Goal: Communication & Community: Share content

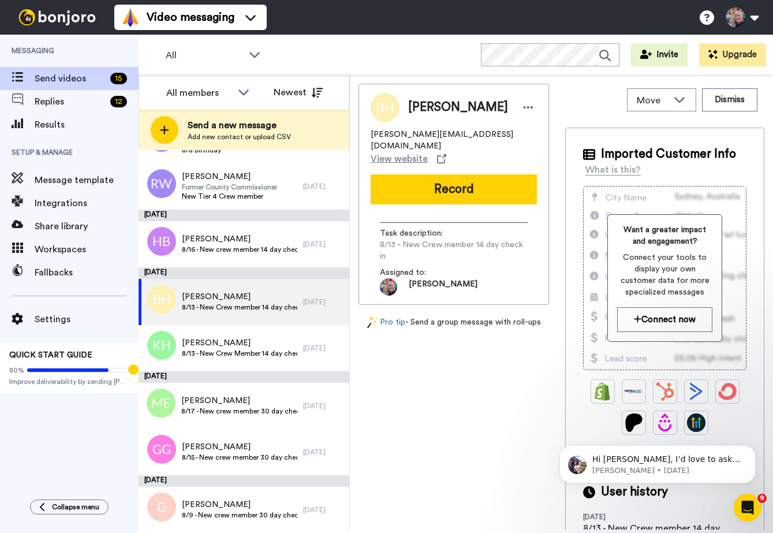
scroll to position [368, 0]
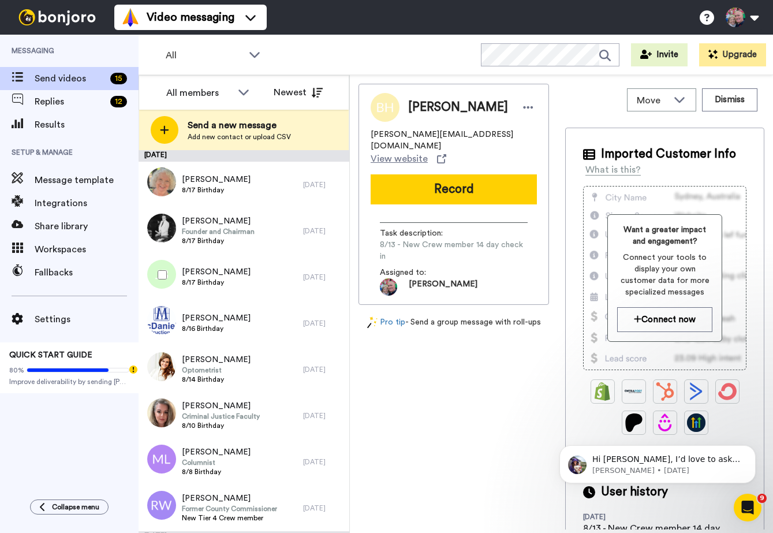
scroll to position [368, 0]
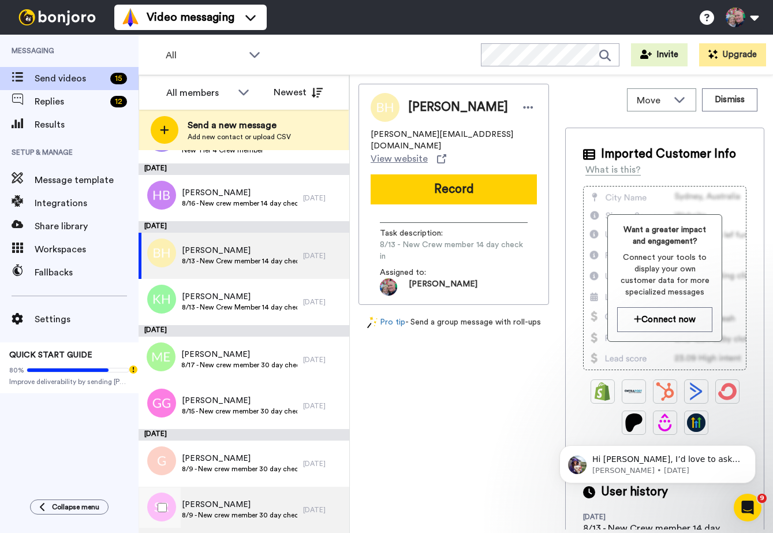
click at [226, 503] on span "Shannon Ries" at bounding box center [239, 505] width 115 height 12
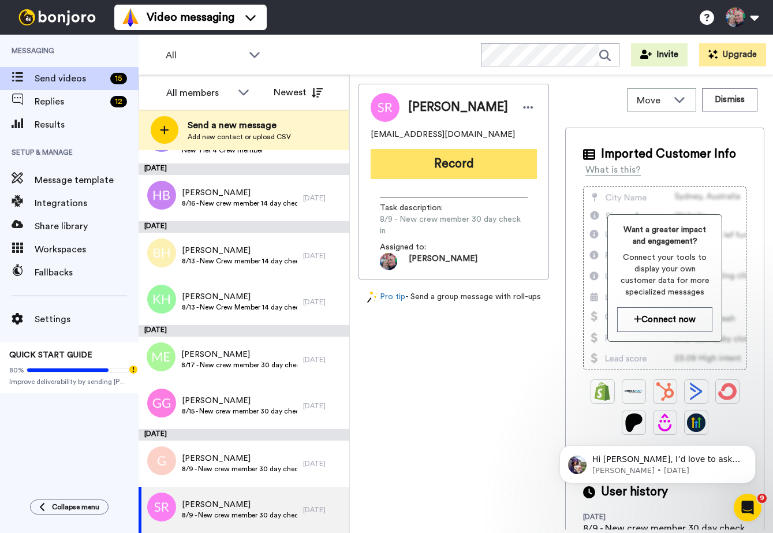
click at [465, 165] on button "Record" at bounding box center [454, 164] width 166 height 30
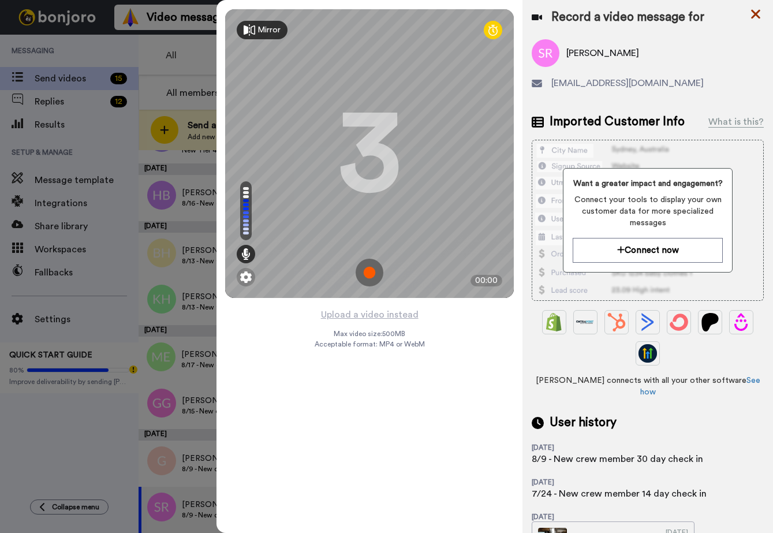
click at [750, 15] on icon at bounding box center [756, 14] width 12 height 14
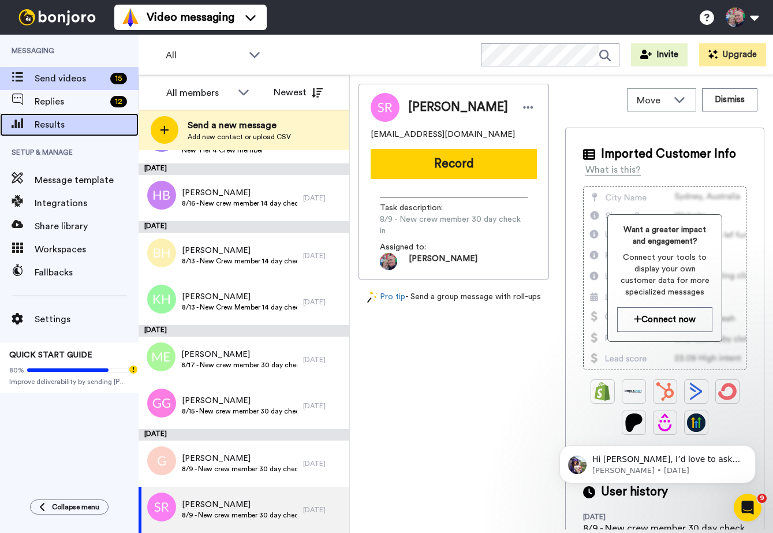
click at [46, 125] on span "Results" at bounding box center [87, 125] width 104 height 14
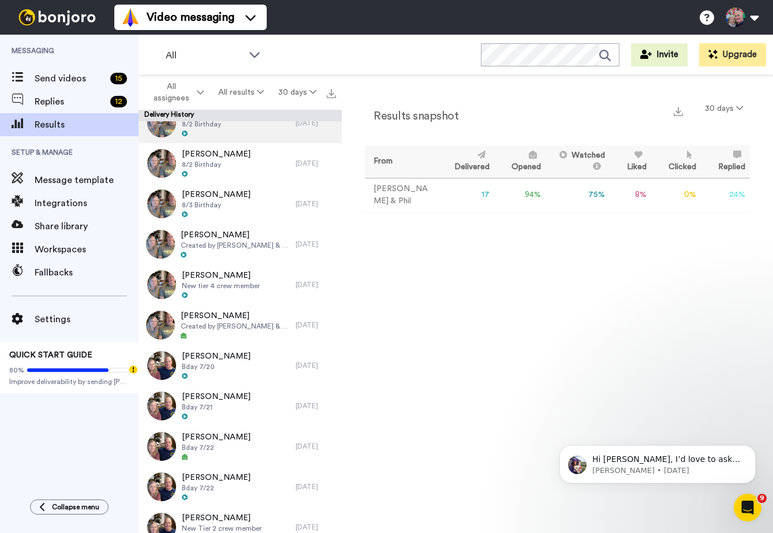
scroll to position [268, 0]
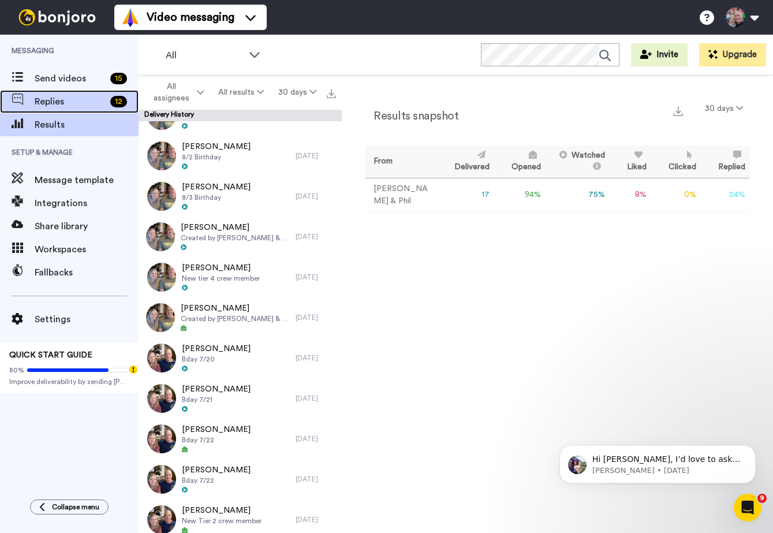
click at [56, 97] on span "Replies" at bounding box center [70, 102] width 71 height 14
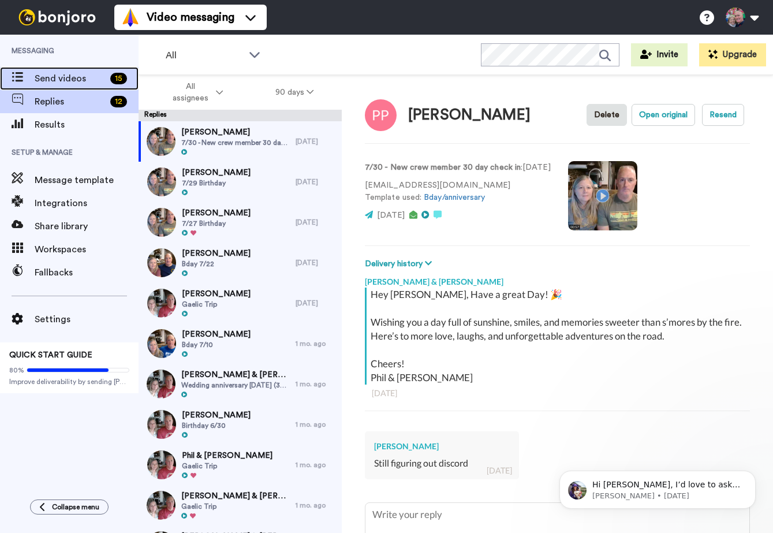
click at [53, 76] on span "Send videos" at bounding box center [70, 79] width 71 height 14
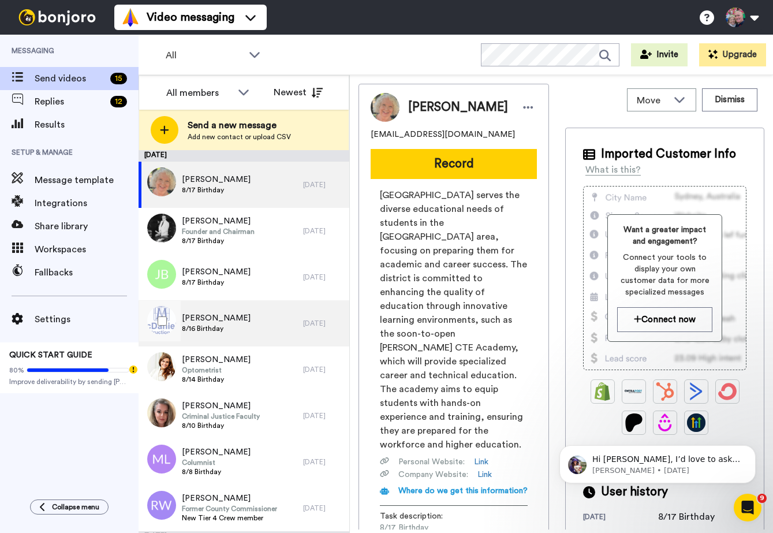
scroll to position [368, 0]
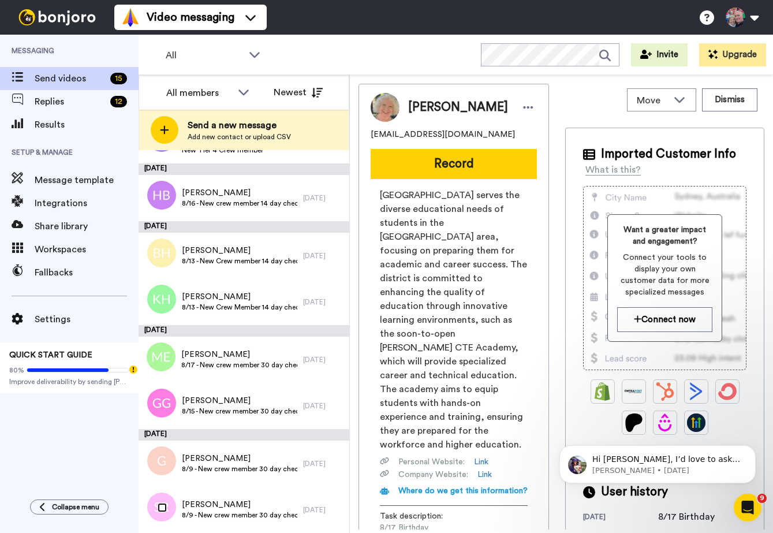
scroll to position [327, 0]
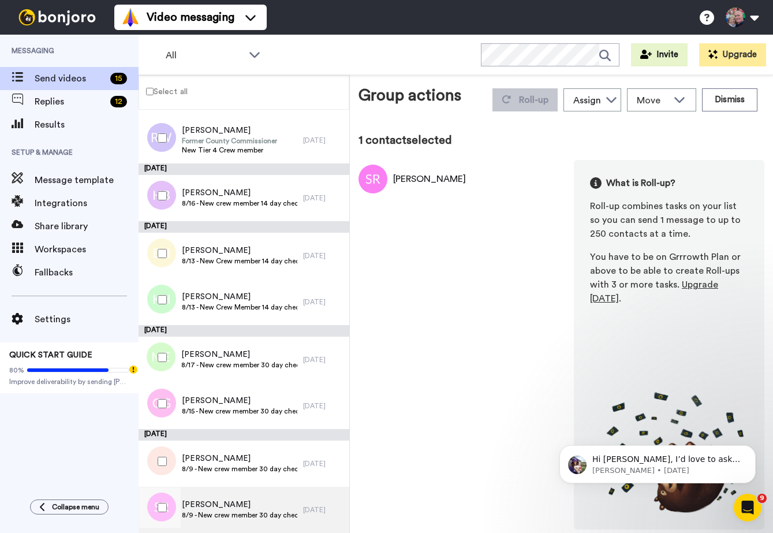
click at [208, 510] on span "8/9 - New crew member 30 day check in" at bounding box center [239, 514] width 115 height 9
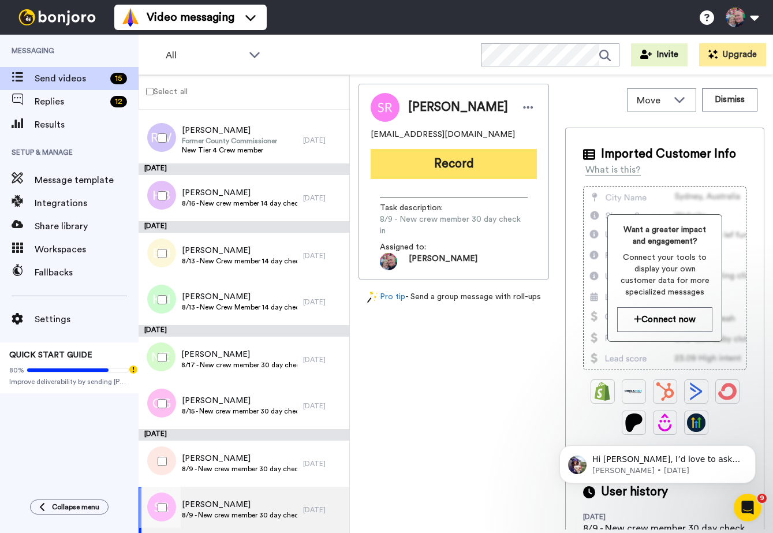
click at [432, 176] on button "Record" at bounding box center [454, 164] width 166 height 30
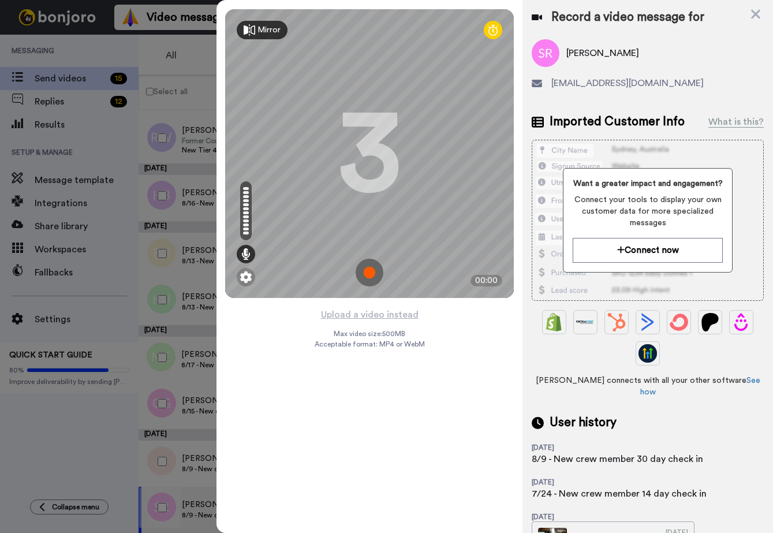
scroll to position [130, 0]
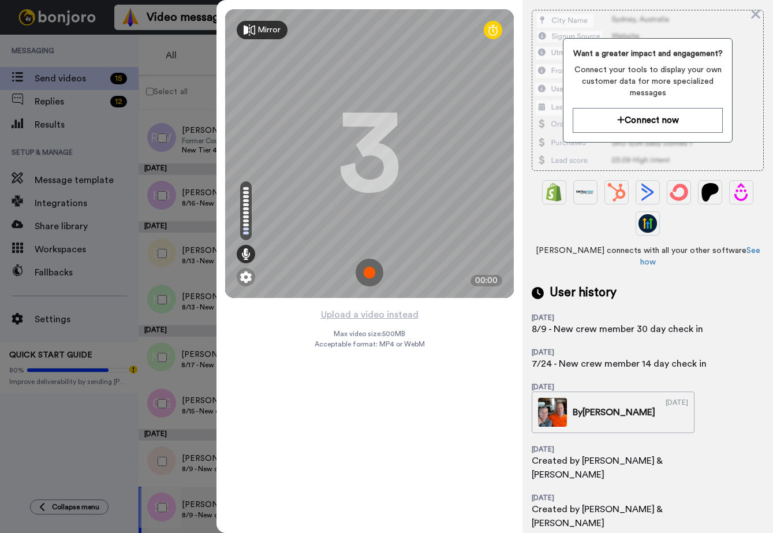
click at [757, 16] on icon at bounding box center [755, 14] width 9 height 9
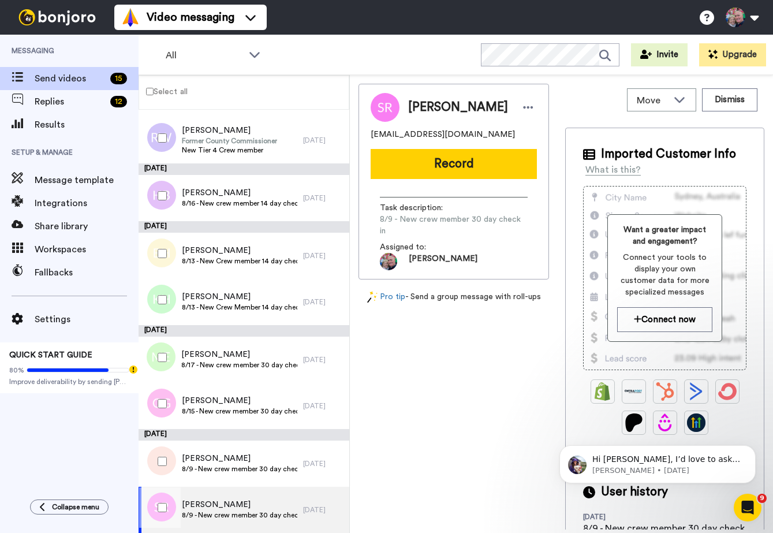
scroll to position [0, 0]
click at [99, 180] on span "Message template" at bounding box center [87, 180] width 104 height 14
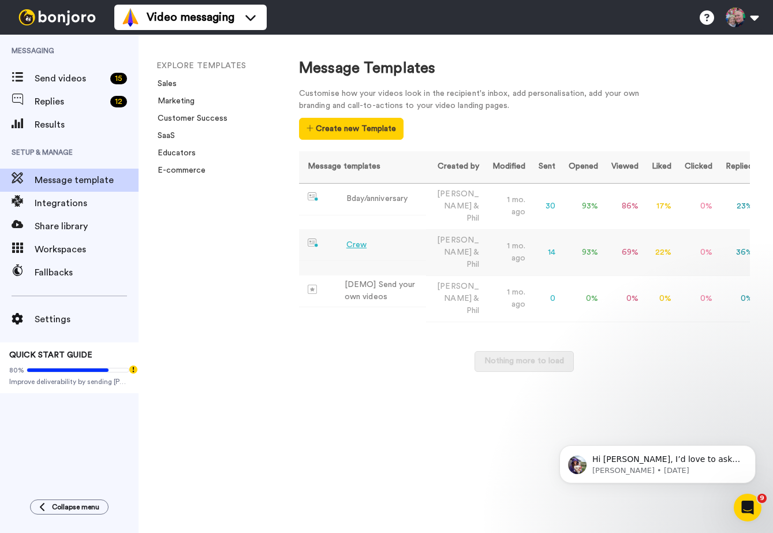
click at [347, 239] on div "Crew" at bounding box center [356, 245] width 20 height 12
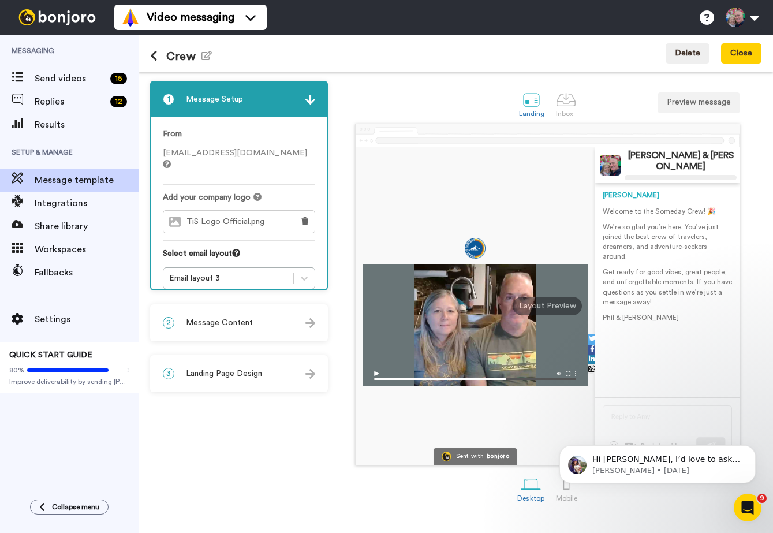
click at [263, 324] on div "2 Message Content" at bounding box center [238, 322] width 175 height 35
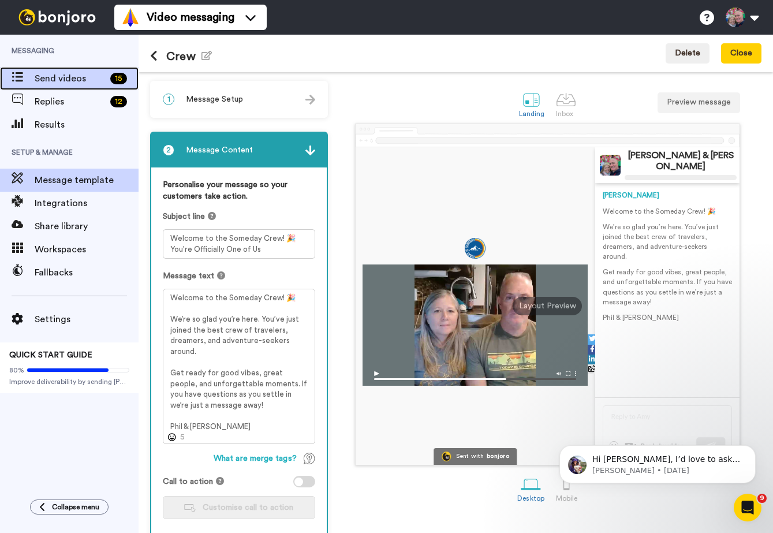
click at [76, 79] on span "Send videos" at bounding box center [70, 79] width 71 height 14
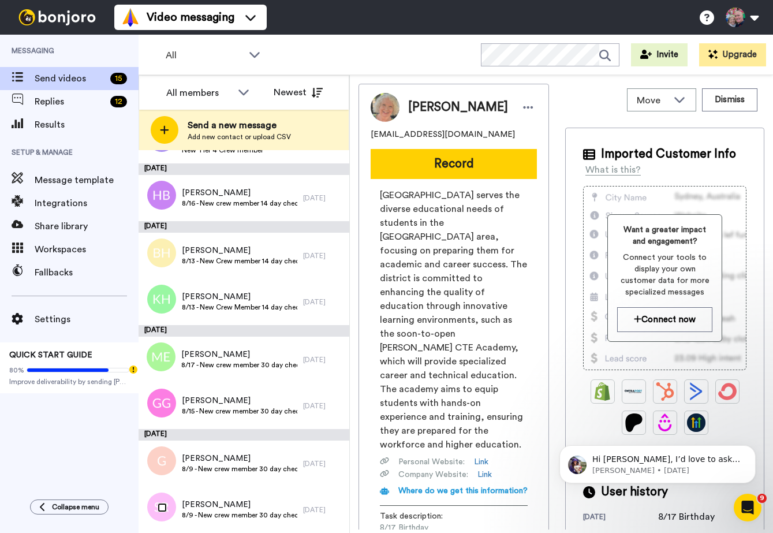
scroll to position [327, 0]
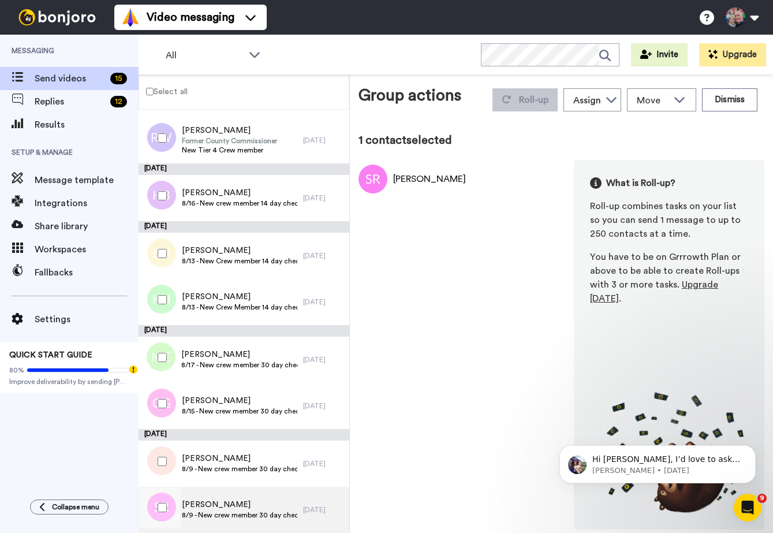
click at [218, 499] on span "Shannon Ries" at bounding box center [239, 505] width 115 height 12
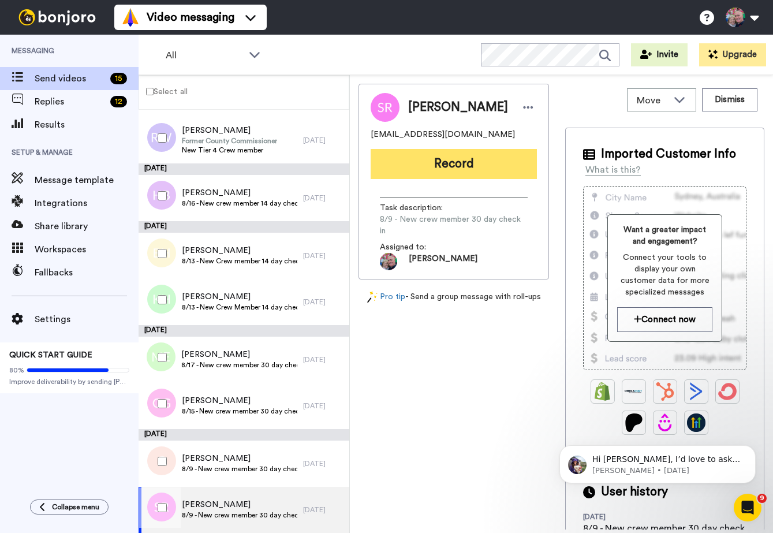
click at [461, 160] on button "Record" at bounding box center [454, 164] width 166 height 30
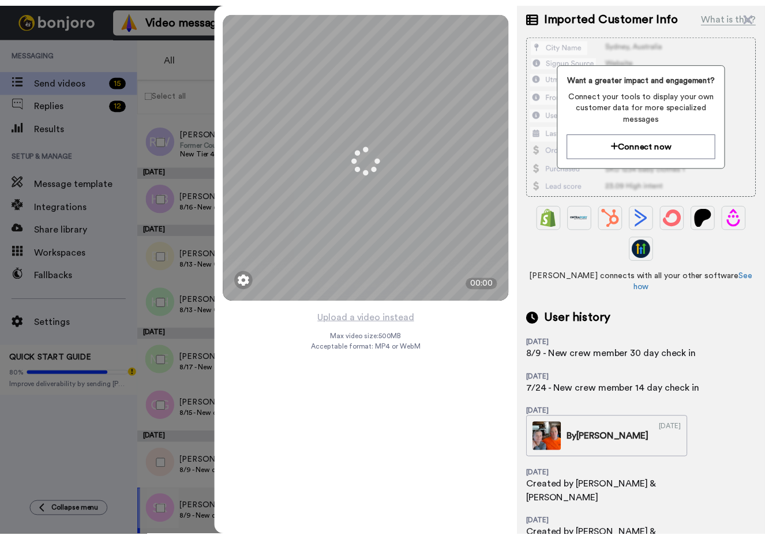
scroll to position [130, 0]
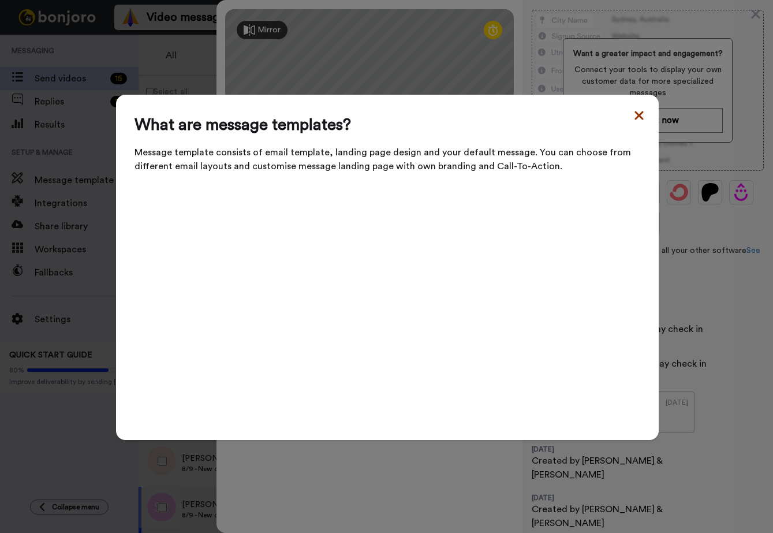
click at [640, 119] on icon at bounding box center [638, 115] width 9 height 9
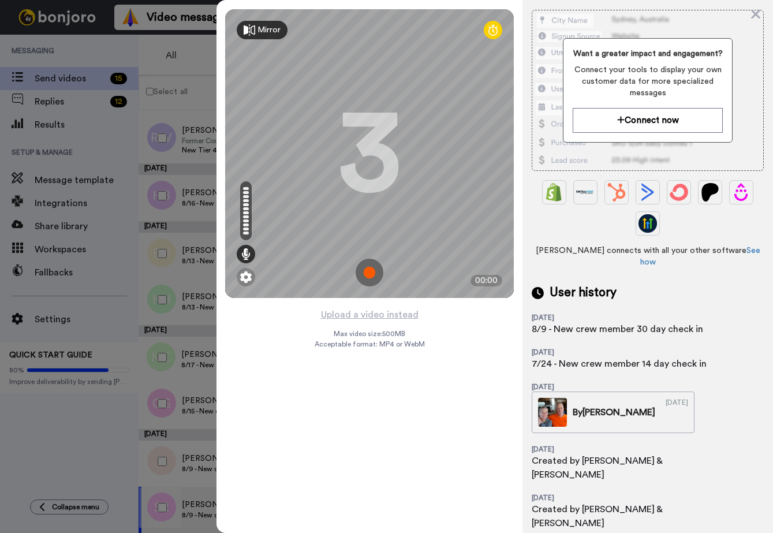
click at [744, 442] on div "1 month ago Created by Stacy & Phil" at bounding box center [648, 461] width 232 height 39
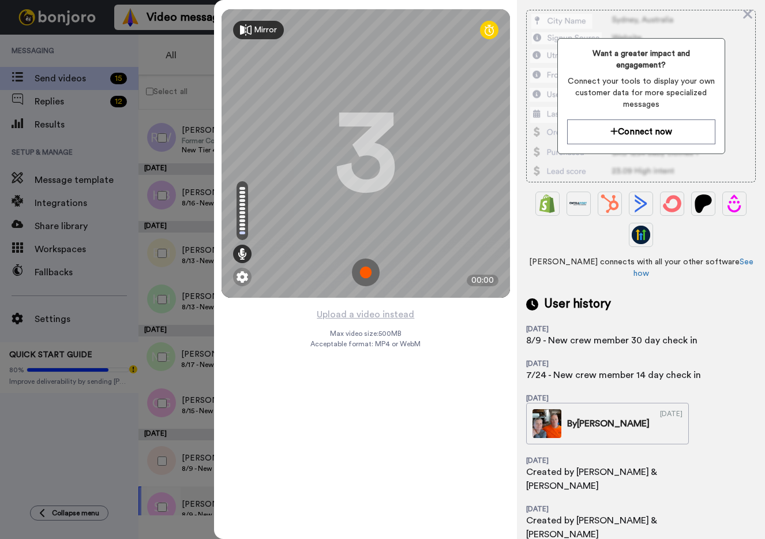
scroll to position [321, 0]
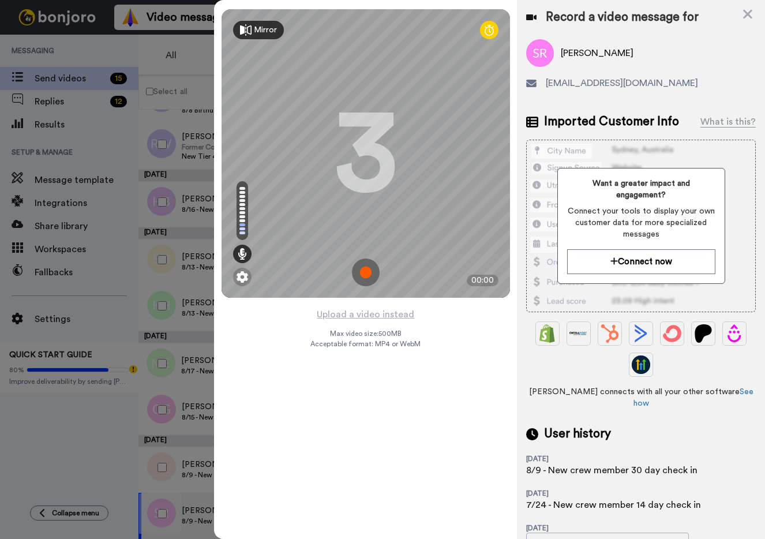
click at [366, 271] on img at bounding box center [366, 273] width 28 height 28
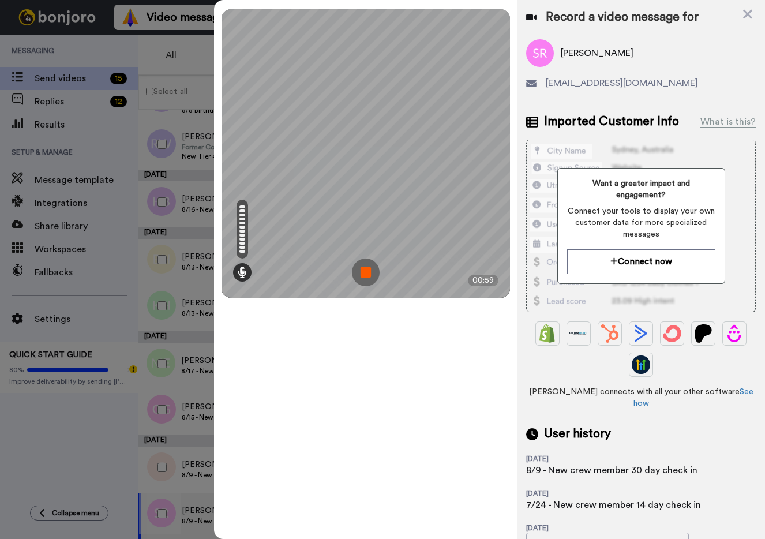
click at [366, 271] on img at bounding box center [366, 273] width 28 height 28
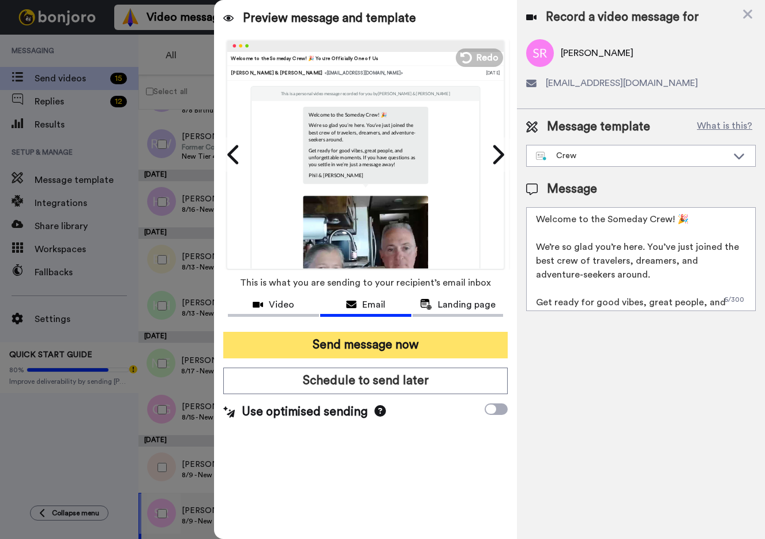
click at [354, 341] on button "Send message now" at bounding box center [365, 345] width 285 height 27
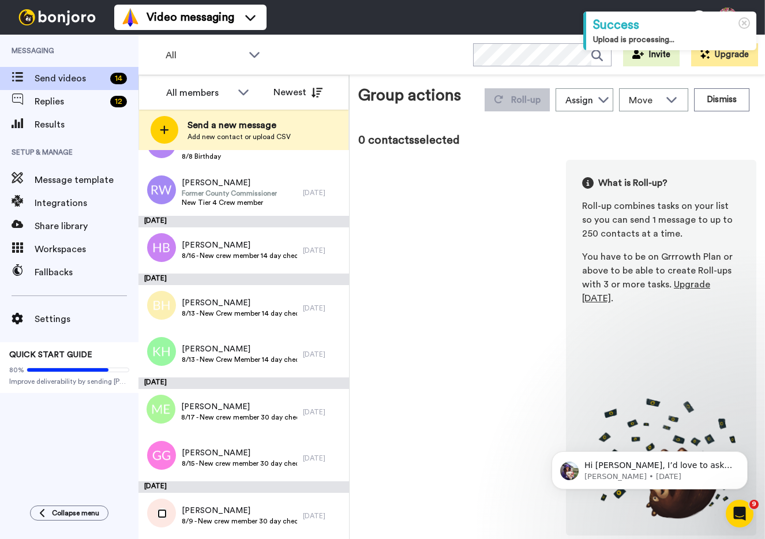
scroll to position [275, 0]
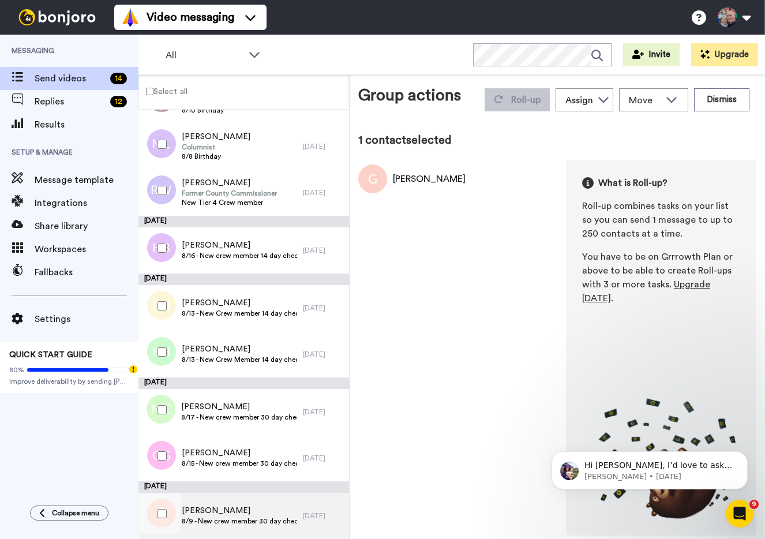
click at [204, 512] on span "[PERSON_NAME]" at bounding box center [239, 511] width 115 height 12
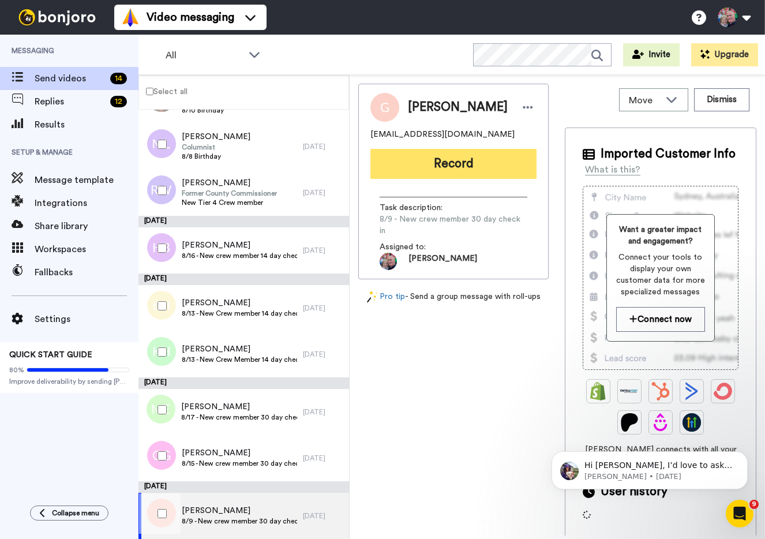
click at [440, 159] on button "Record" at bounding box center [454, 164] width 166 height 30
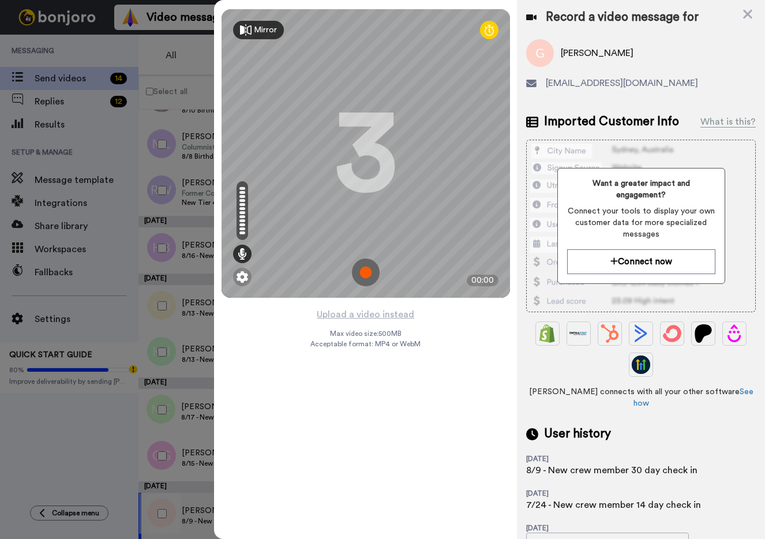
click at [364, 270] on img at bounding box center [366, 273] width 28 height 28
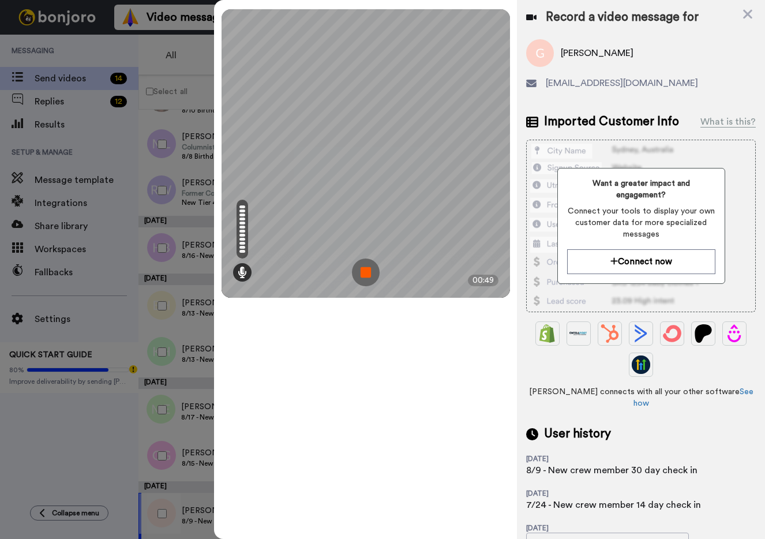
click at [364, 270] on img at bounding box center [366, 273] width 28 height 28
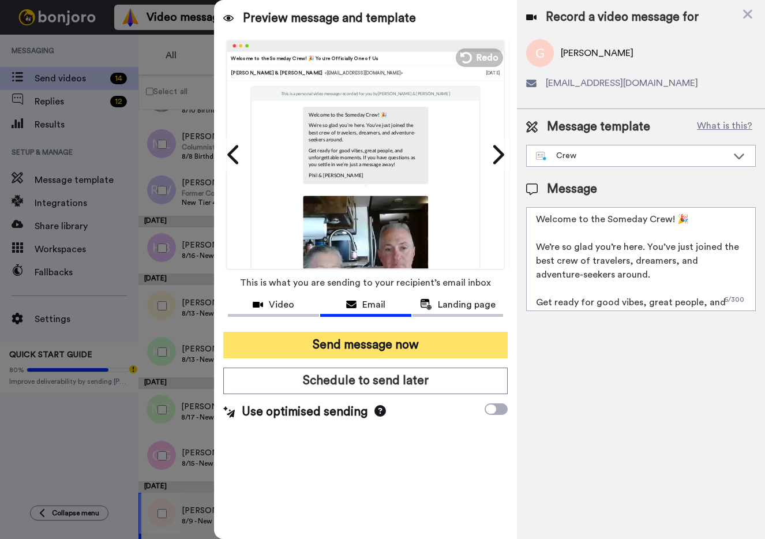
click at [368, 347] on button "Send message now" at bounding box center [365, 345] width 285 height 27
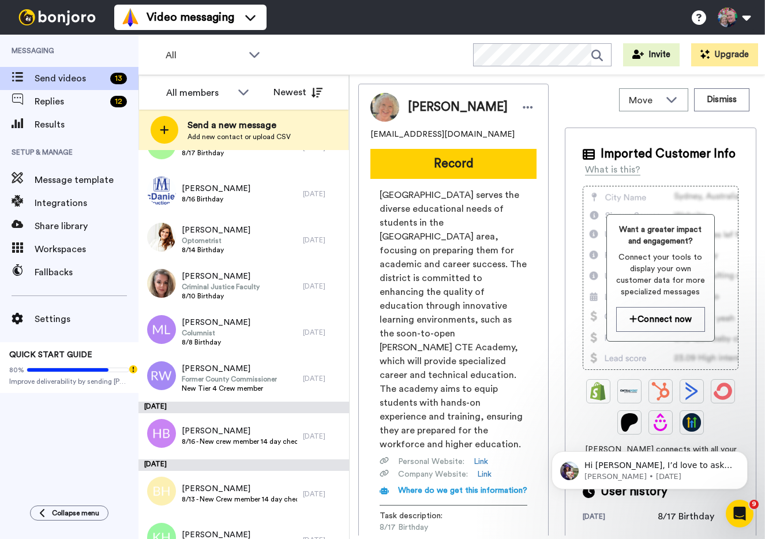
scroll to position [122, 0]
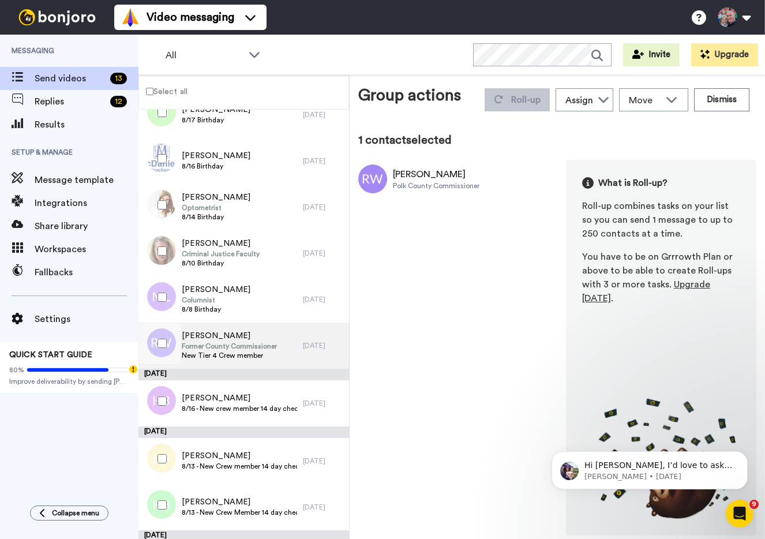
click at [243, 343] on span "Former County Commissioner" at bounding box center [229, 346] width 95 height 9
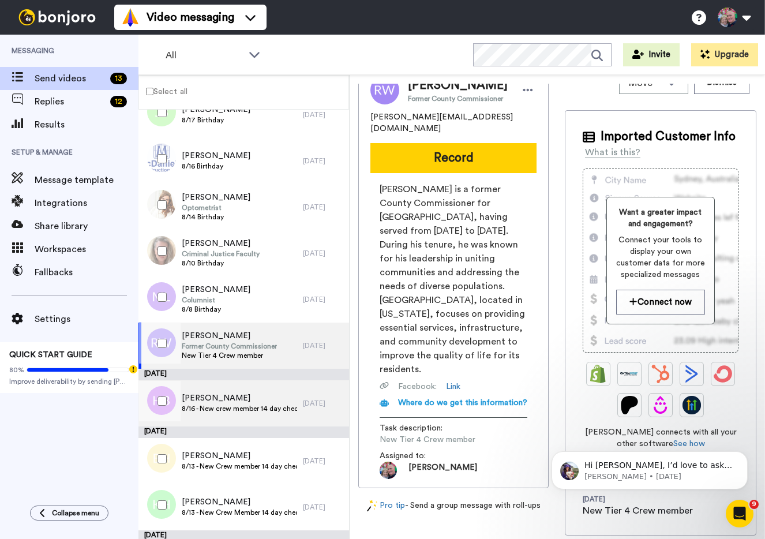
scroll to position [217, 0]
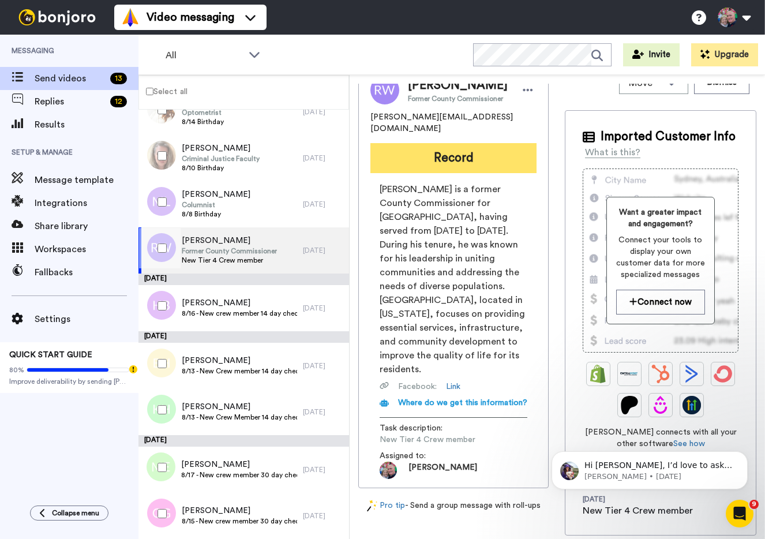
click at [445, 168] on button "Record" at bounding box center [454, 158] width 166 height 30
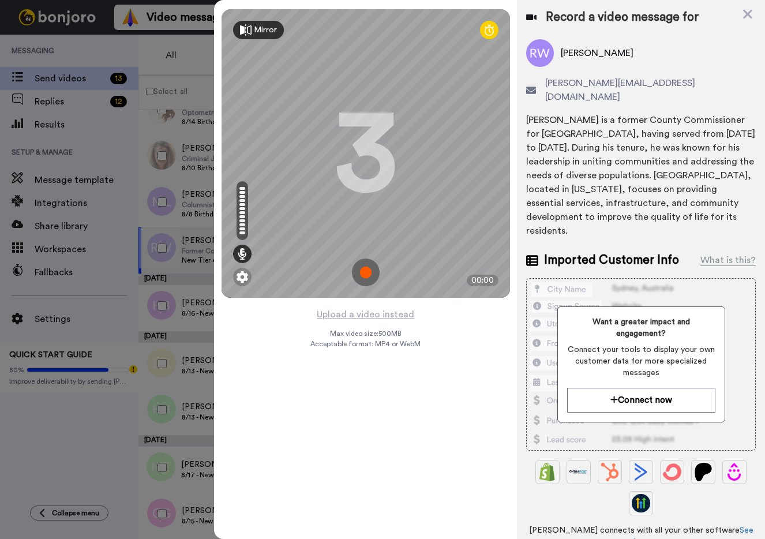
click at [363, 274] on img at bounding box center [366, 273] width 28 height 28
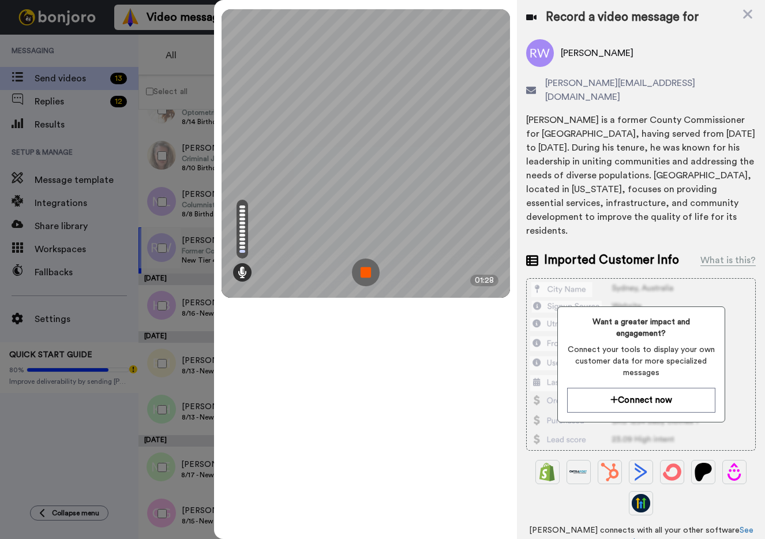
click at [363, 274] on img at bounding box center [366, 273] width 28 height 28
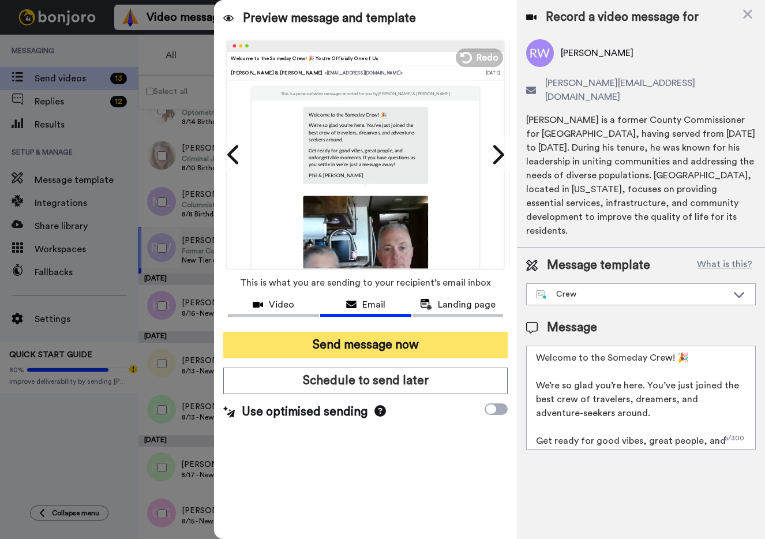
click at [392, 340] on button "Send message now" at bounding box center [365, 345] width 285 height 27
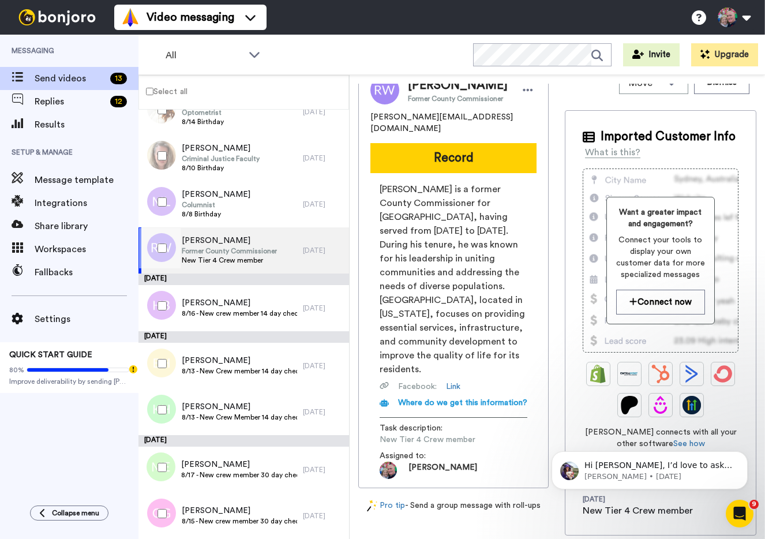
scroll to position [0, 0]
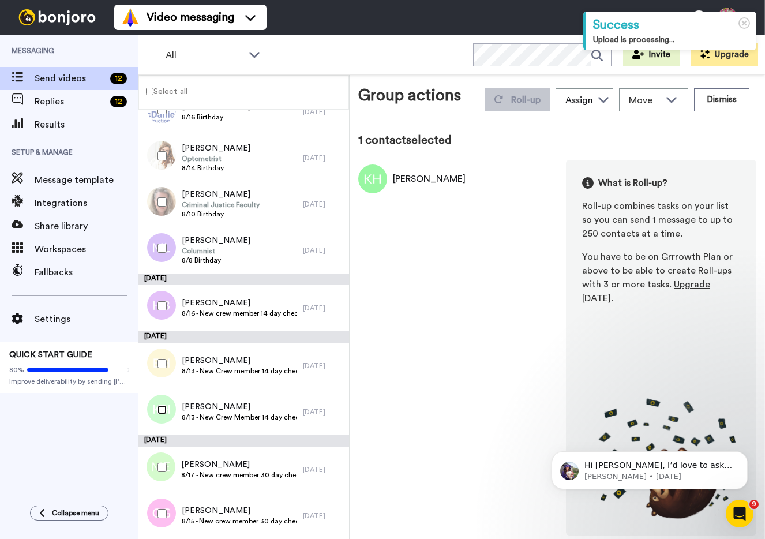
scroll to position [171, 0]
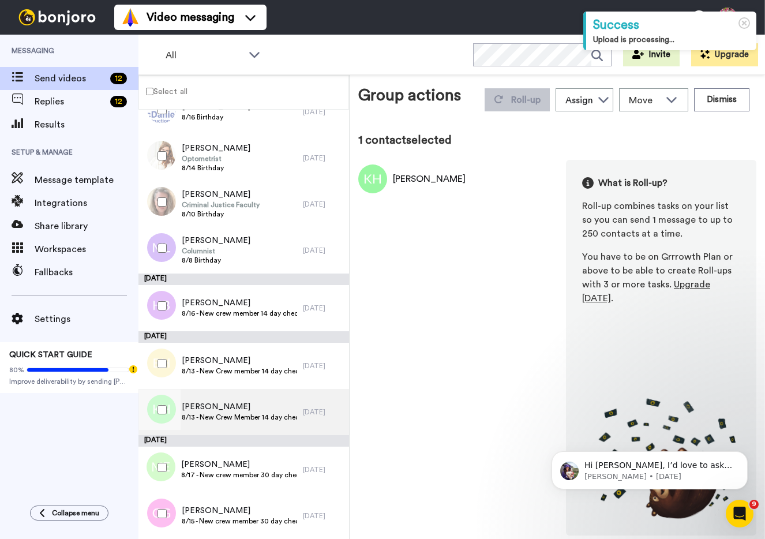
click at [208, 408] on span "Kristi Hynes" at bounding box center [240, 407] width 116 height 12
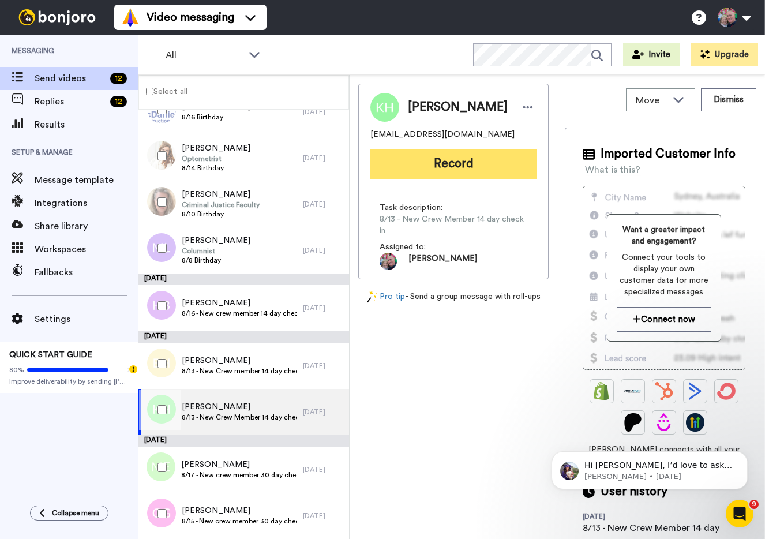
click at [436, 163] on button "Record" at bounding box center [454, 164] width 166 height 30
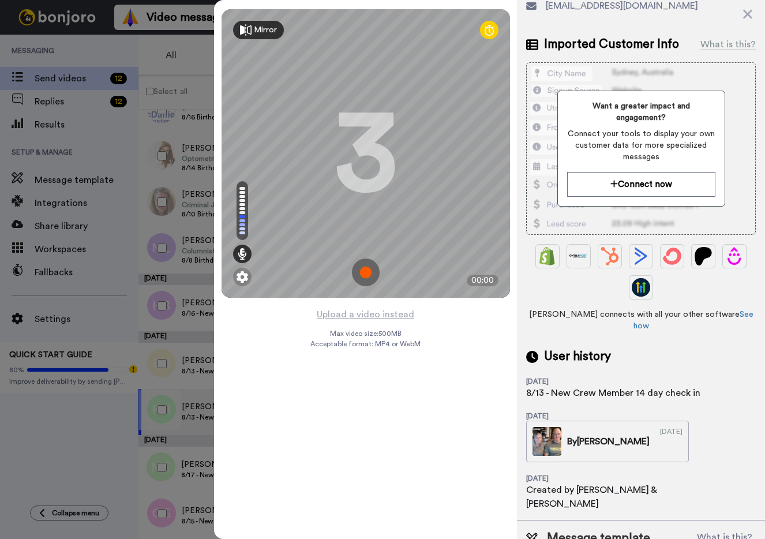
scroll to position [77, 0]
click at [367, 271] on img at bounding box center [366, 273] width 28 height 28
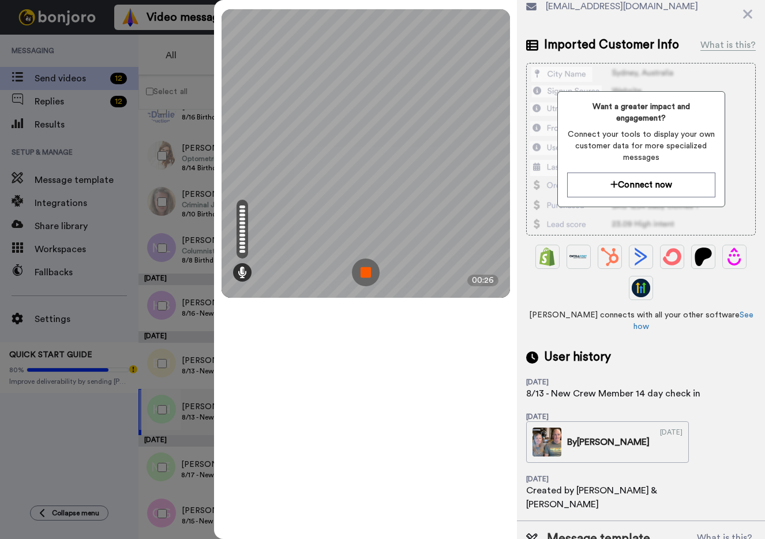
click at [367, 271] on img at bounding box center [366, 273] width 28 height 28
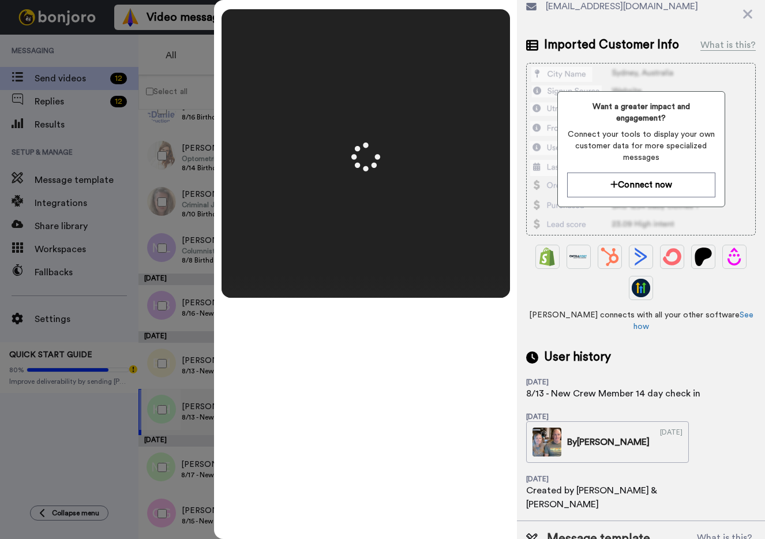
scroll to position [0, 0]
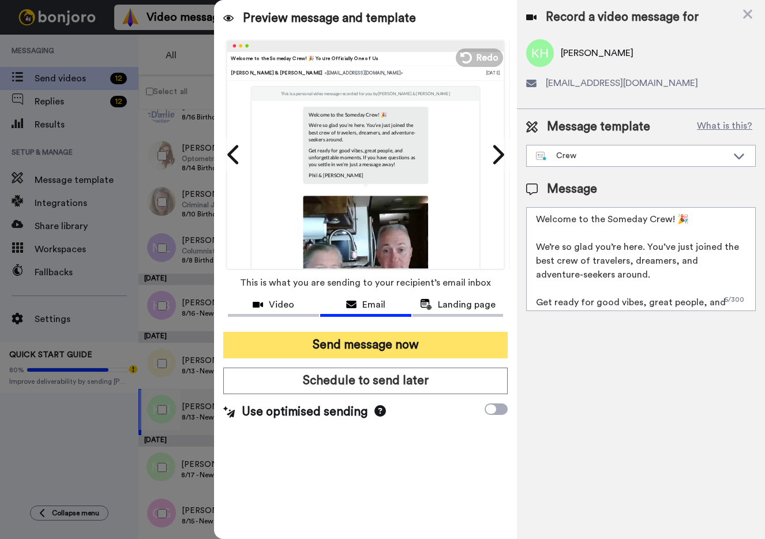
click at [386, 343] on button "Send message now" at bounding box center [365, 345] width 285 height 27
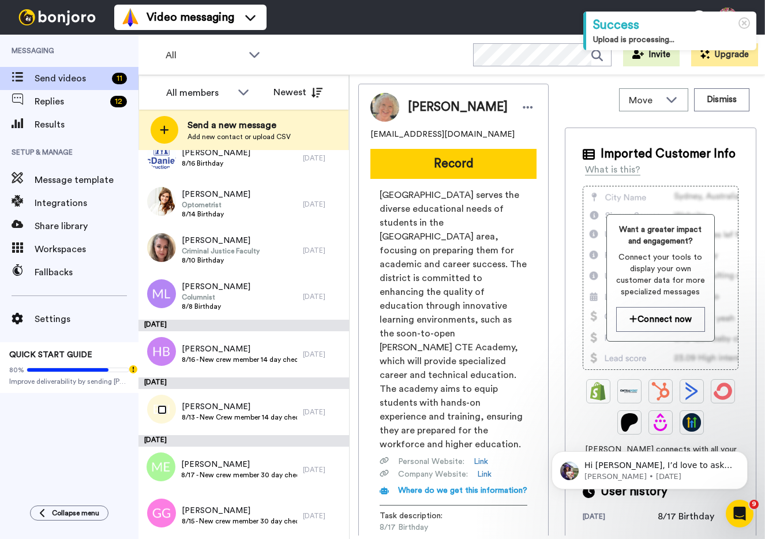
scroll to position [125, 0]
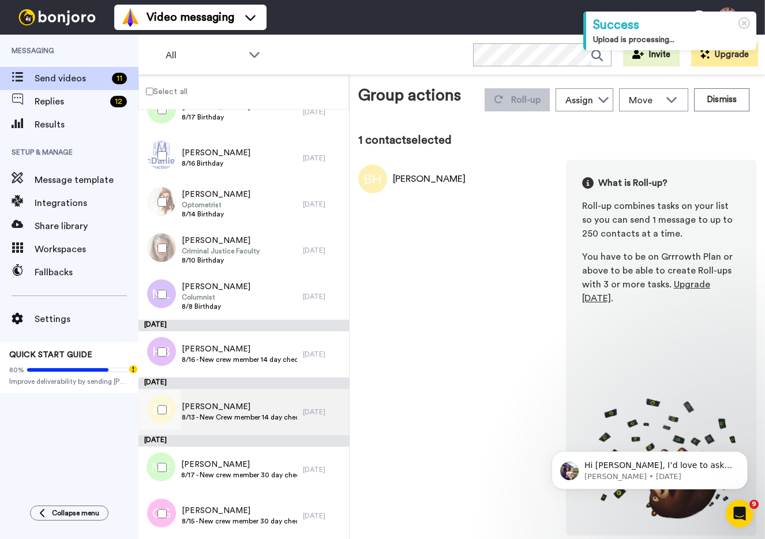
click at [205, 403] on span "[PERSON_NAME]" at bounding box center [240, 407] width 116 height 12
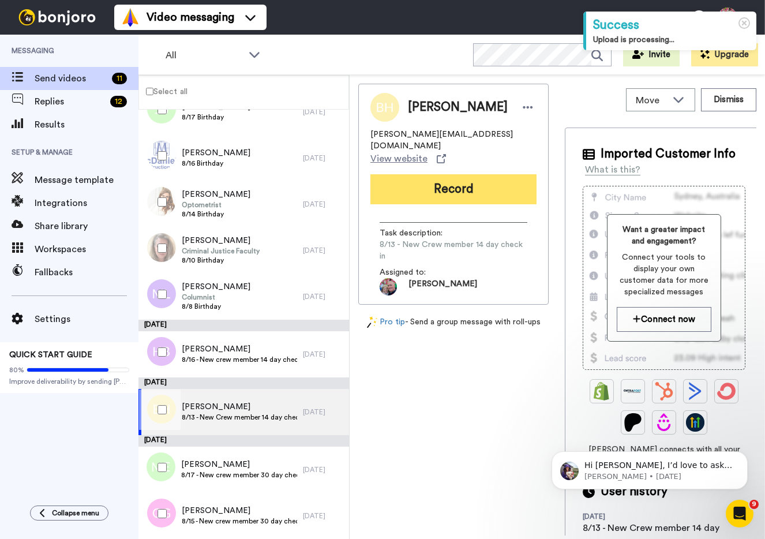
click at [441, 179] on button "Record" at bounding box center [454, 189] width 166 height 30
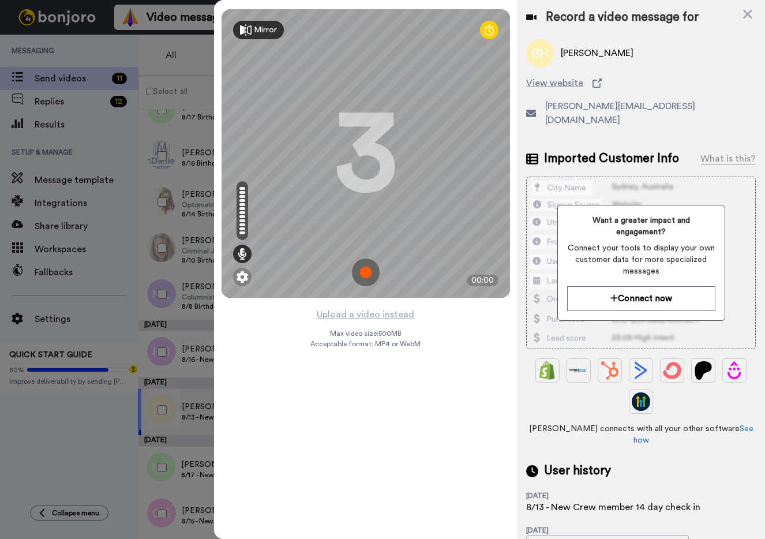
click at [364, 274] on img at bounding box center [366, 273] width 28 height 28
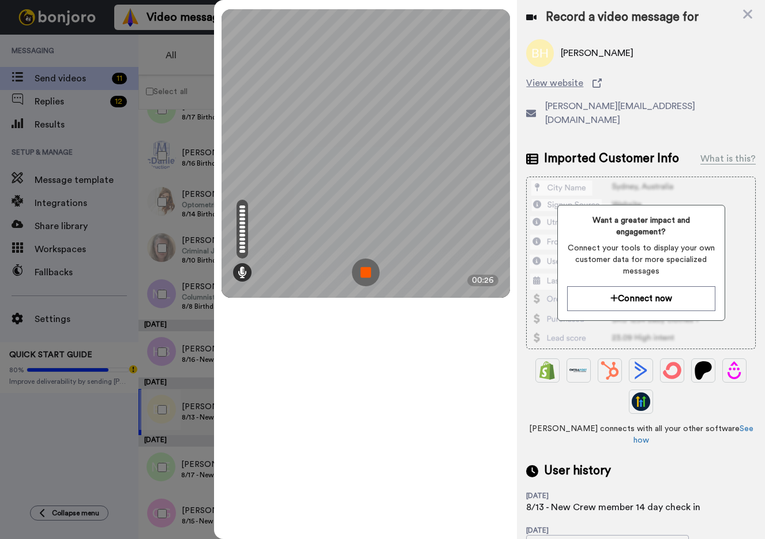
click at [364, 274] on img at bounding box center [366, 273] width 28 height 28
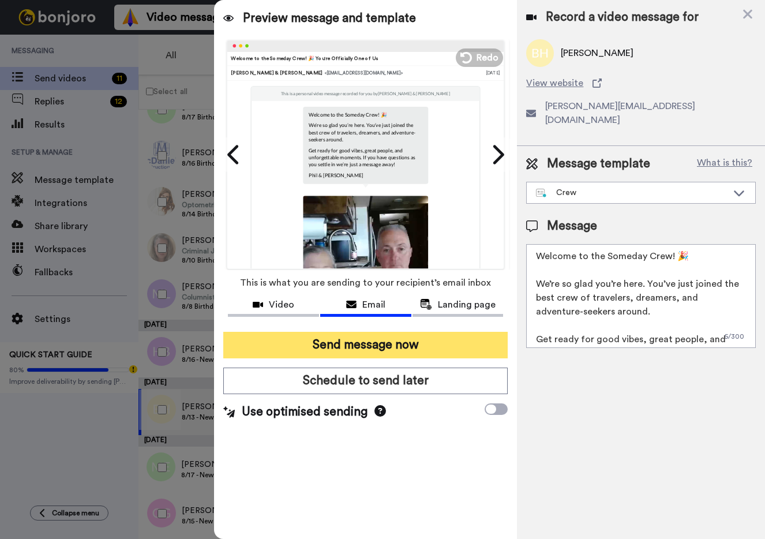
click at [387, 349] on button "Send message now" at bounding box center [365, 345] width 285 height 27
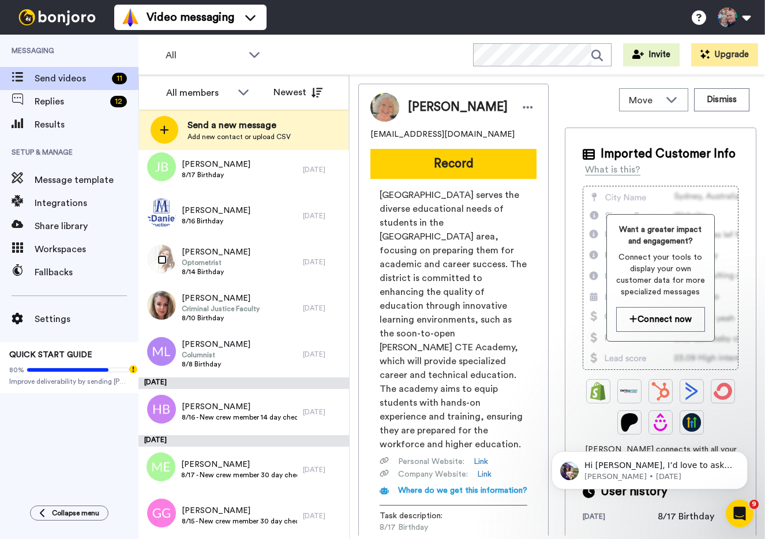
scroll to position [67, 0]
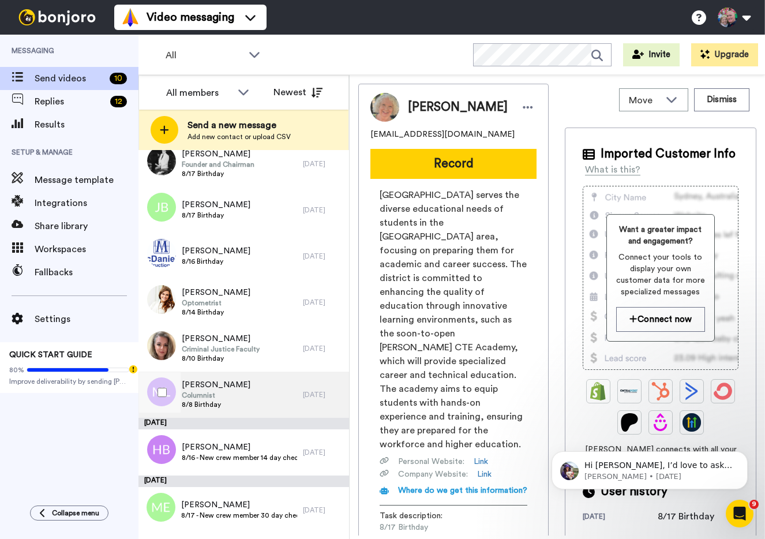
click at [237, 394] on div "Matt Lewis Columnist 8/8 Birthday" at bounding box center [221, 395] width 165 height 46
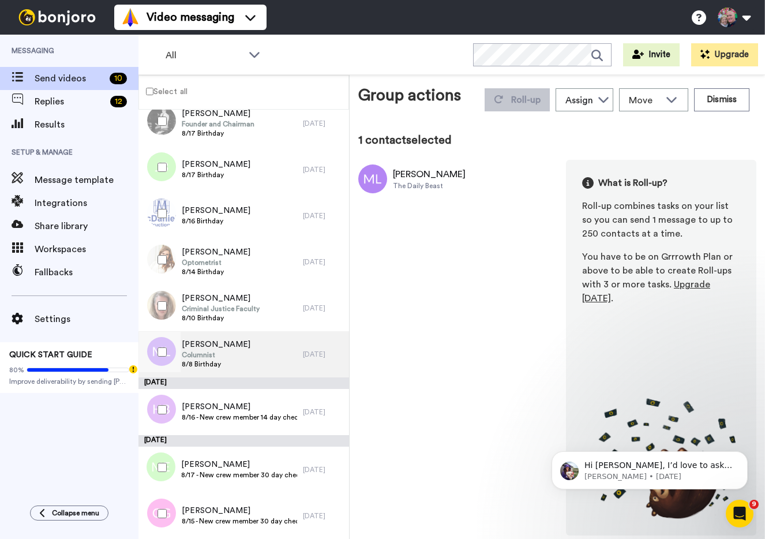
click at [197, 343] on span "[PERSON_NAME]" at bounding box center [216, 345] width 69 height 12
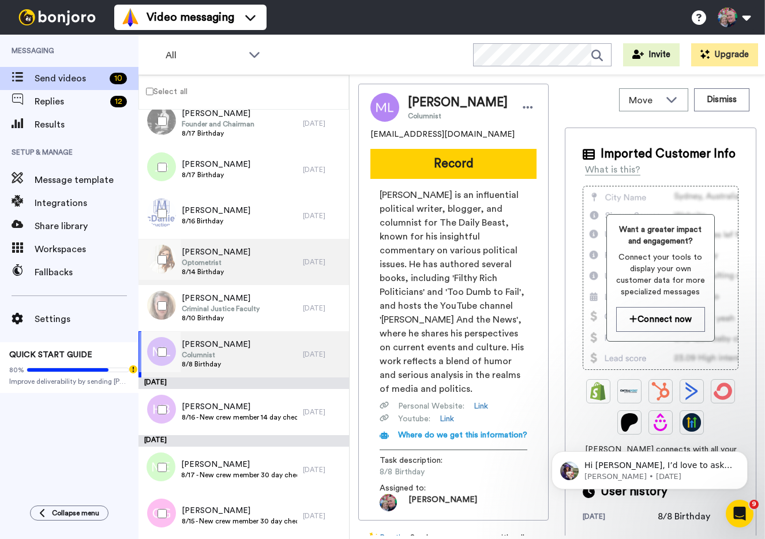
click at [269, 272] on div "Melinda Hicks Optometrist 8/14 Birthday" at bounding box center [221, 262] width 165 height 46
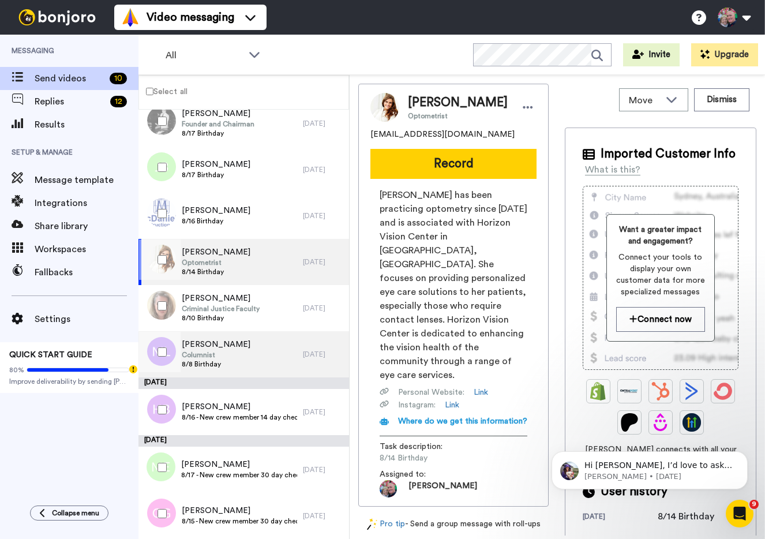
click at [242, 360] on div "Matt Lewis Columnist 8/8 Birthday" at bounding box center [221, 354] width 165 height 46
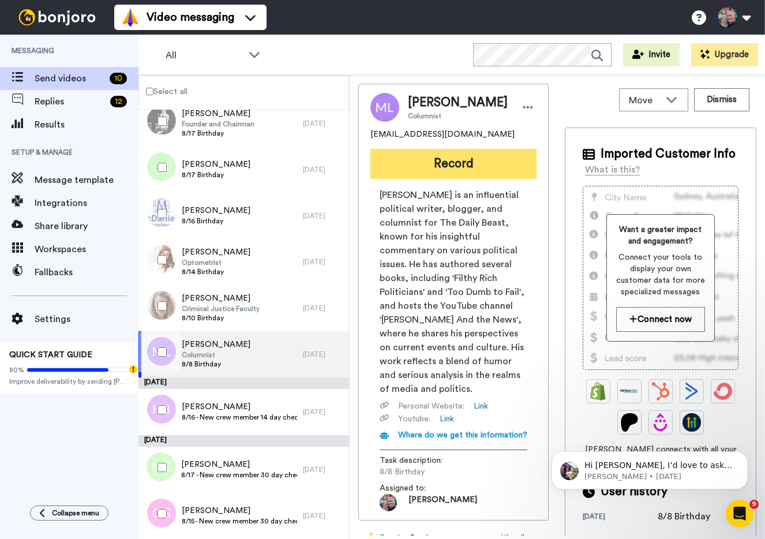
click at [436, 164] on button "Record" at bounding box center [454, 164] width 166 height 30
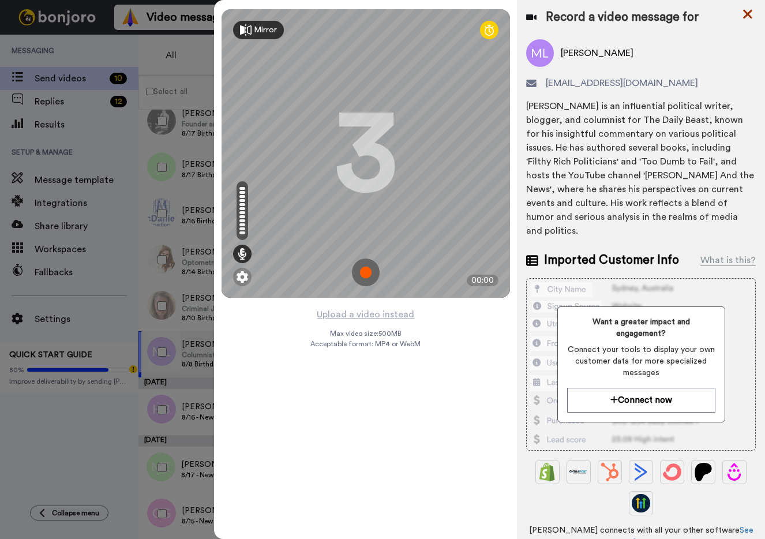
click at [750, 16] on icon at bounding box center [747, 14] width 9 height 9
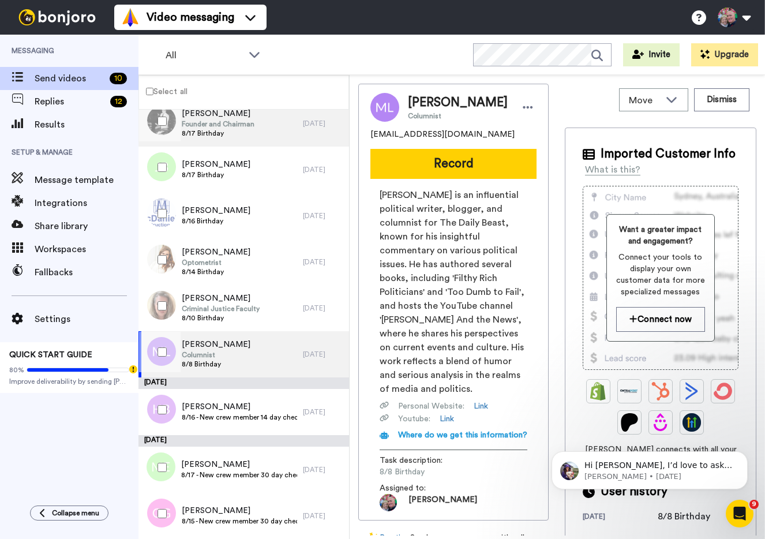
click at [253, 121] on div "Bill Swisher Founder and Chairman 8/17 Birthday" at bounding box center [221, 123] width 165 height 46
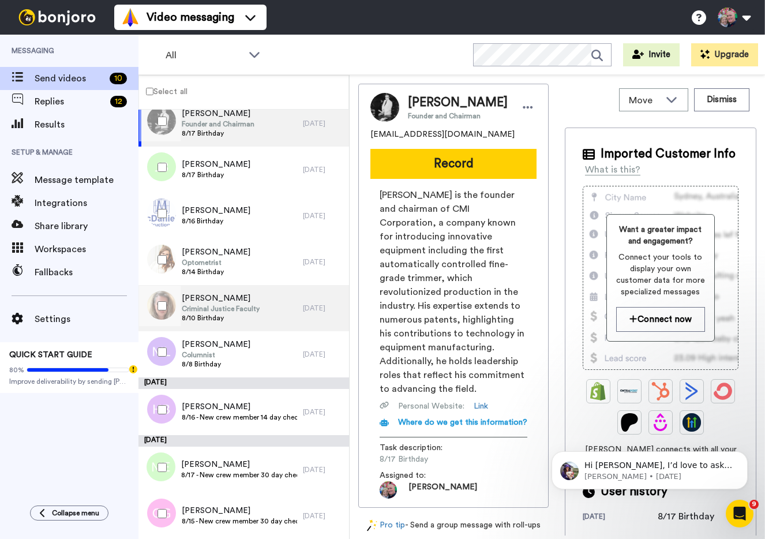
click at [264, 309] on div "Heidi Napier Criminal Justice Faculty 8/10 Birthday" at bounding box center [221, 308] width 165 height 46
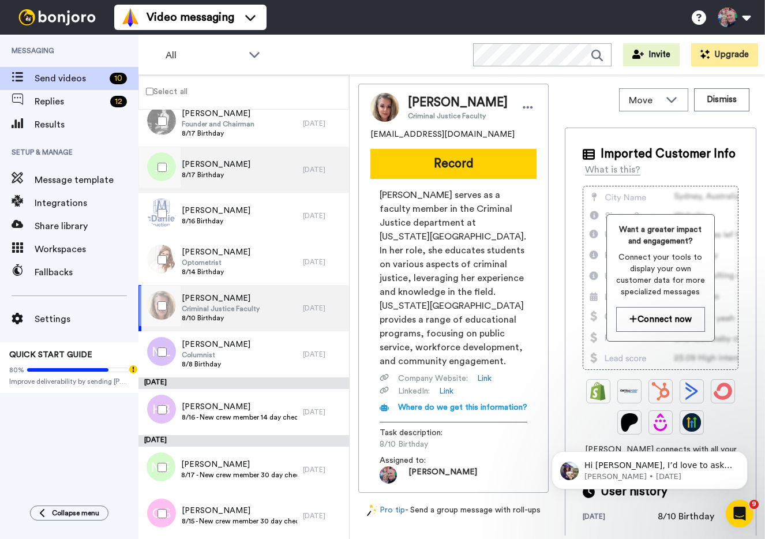
click at [257, 171] on div "James Beck 8/17 Birthday" at bounding box center [221, 170] width 165 height 46
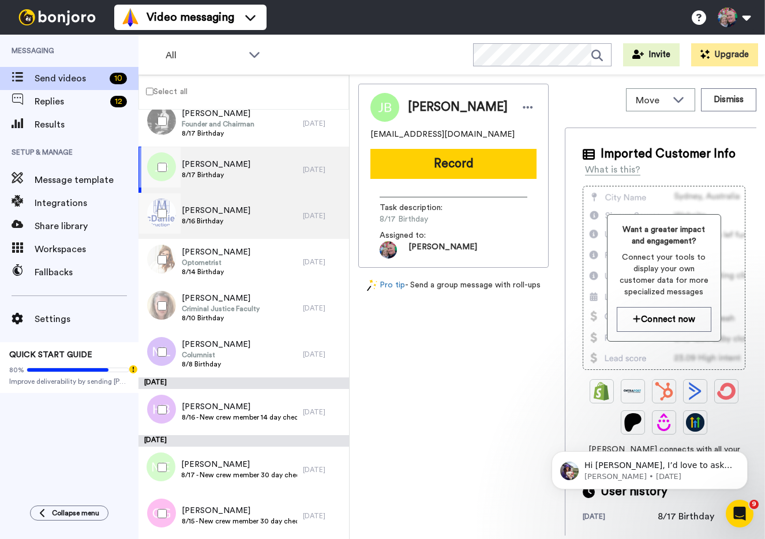
click at [256, 211] on div "[PERSON_NAME] 8/16 Birthday" at bounding box center [221, 216] width 165 height 46
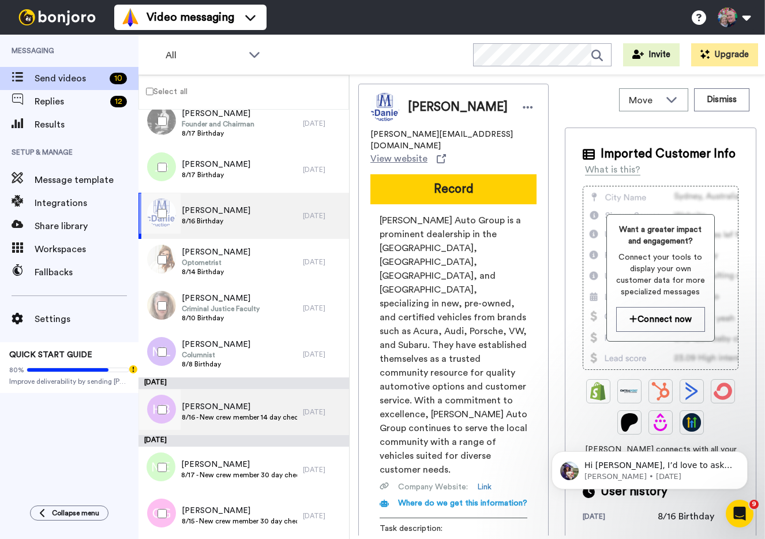
click at [252, 411] on span "[PERSON_NAME]" at bounding box center [239, 407] width 115 height 12
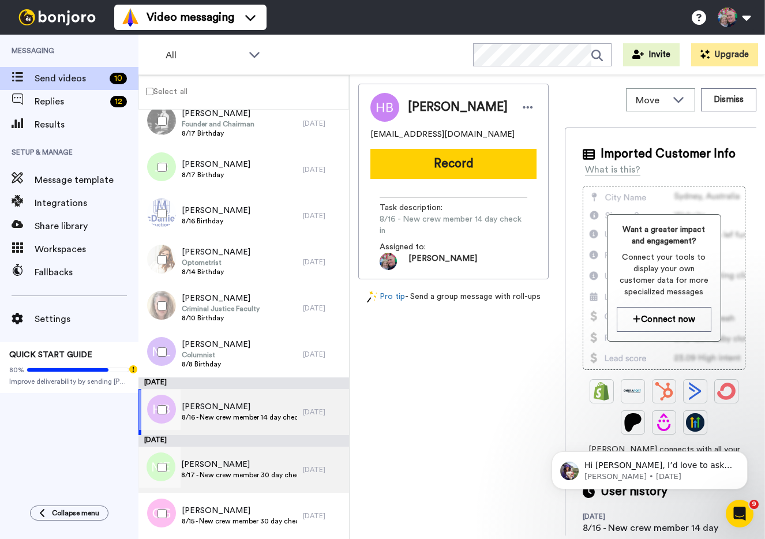
click at [246, 473] on span "8/17 - New crew member 30 day check in" at bounding box center [239, 474] width 116 height 9
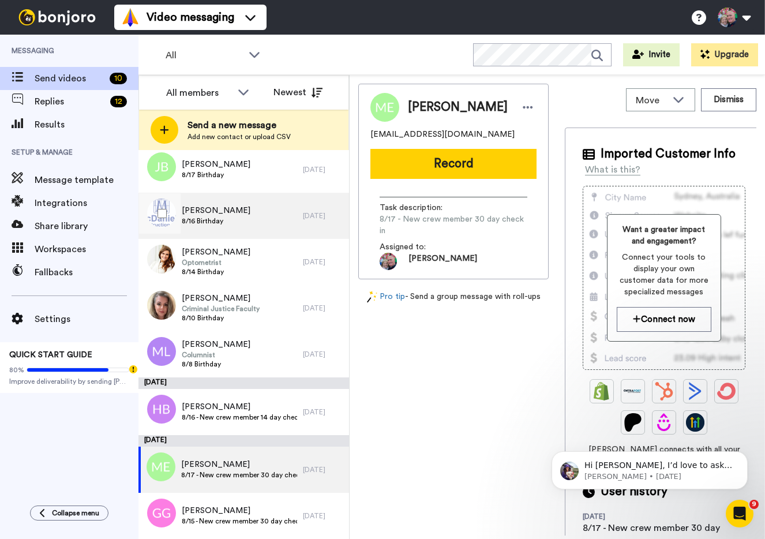
click at [256, 211] on div "[PERSON_NAME] 8/16 Birthday" at bounding box center [221, 216] width 165 height 46
